Goal: Information Seeking & Learning: Learn about a topic

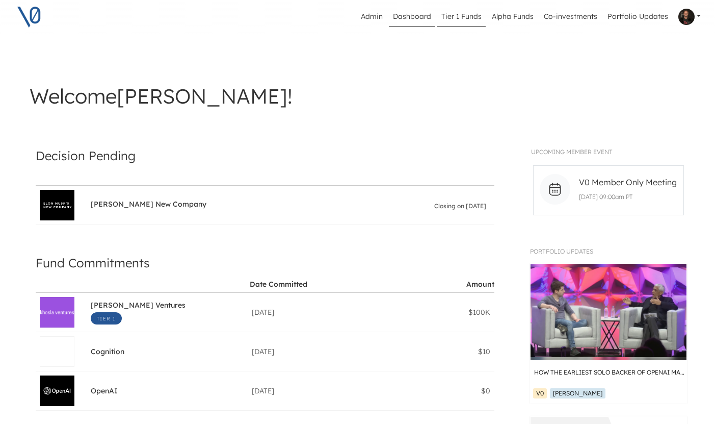
click at [461, 18] on link "Tier 1 Funds" at bounding box center [461, 16] width 48 height 19
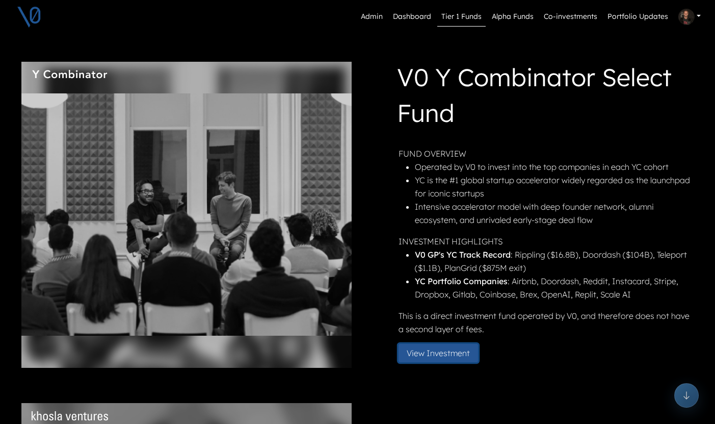
click at [446, 353] on button "View Investment" at bounding box center [439, 353] width 80 height 18
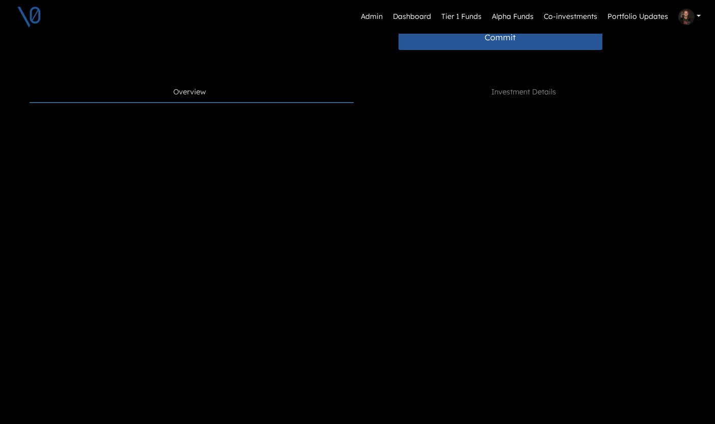
scroll to position [400, 0]
